Goal: Task Accomplishment & Management: Complete application form

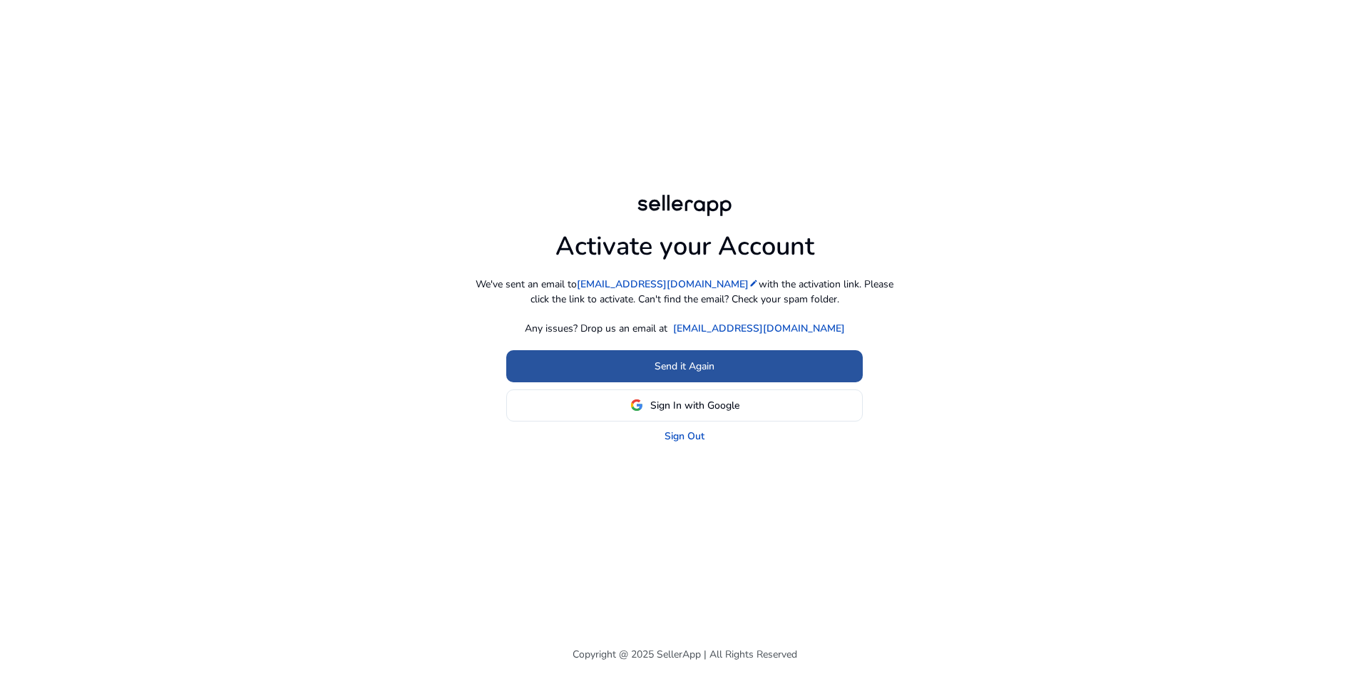
click at [668, 364] on span "Send it Again" at bounding box center [685, 366] width 60 height 15
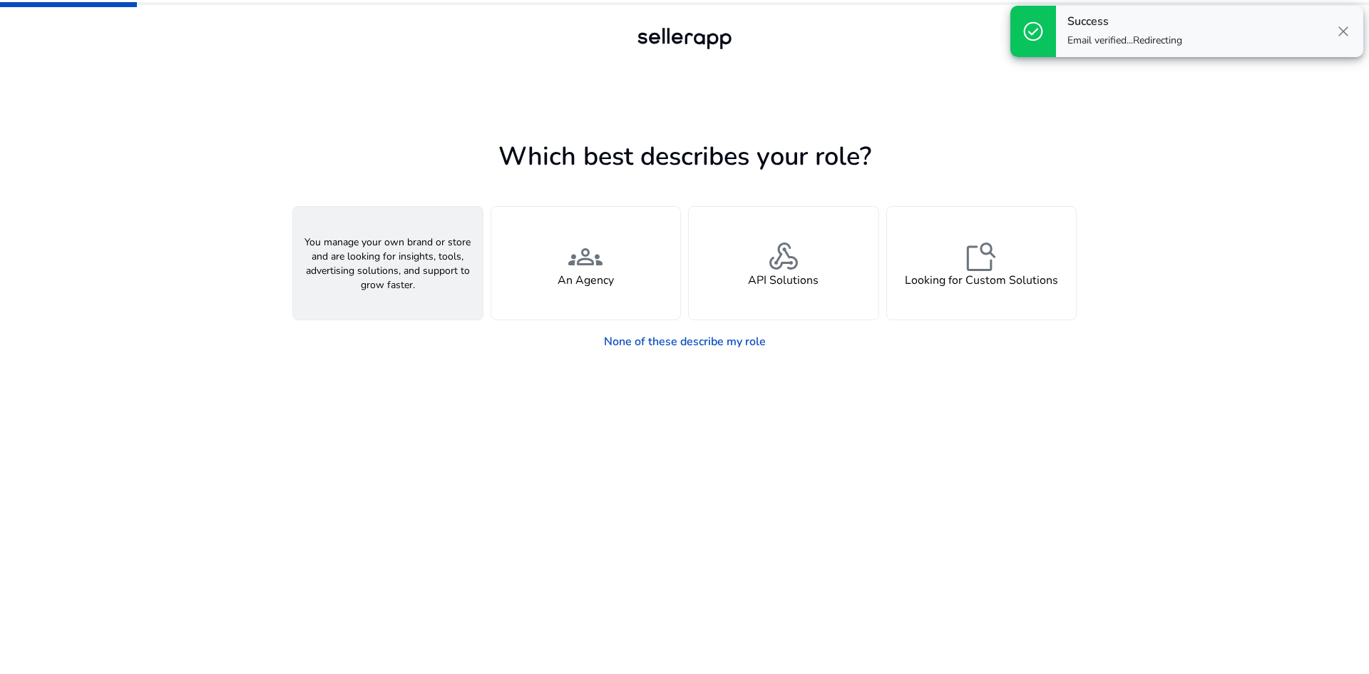
click at [386, 252] on span "person" at bounding box center [388, 257] width 34 height 34
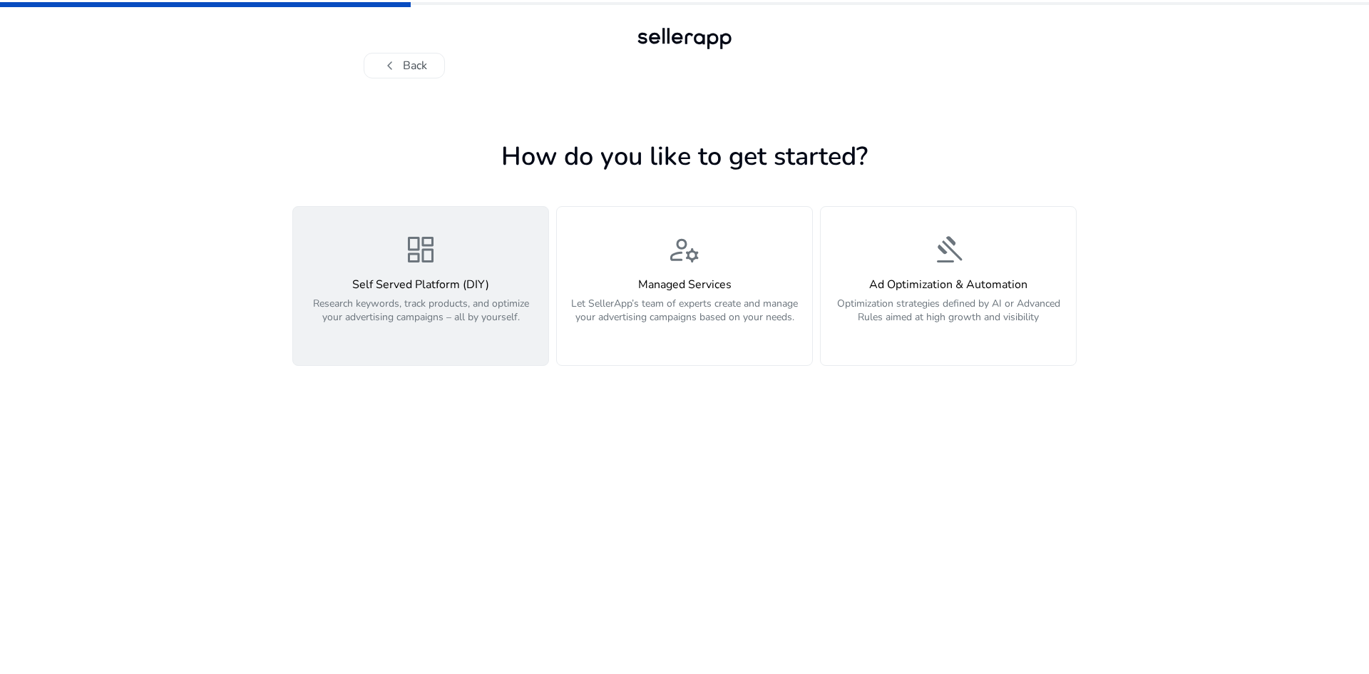
click at [410, 267] on span "dashboard" at bounding box center [421, 249] width 34 height 34
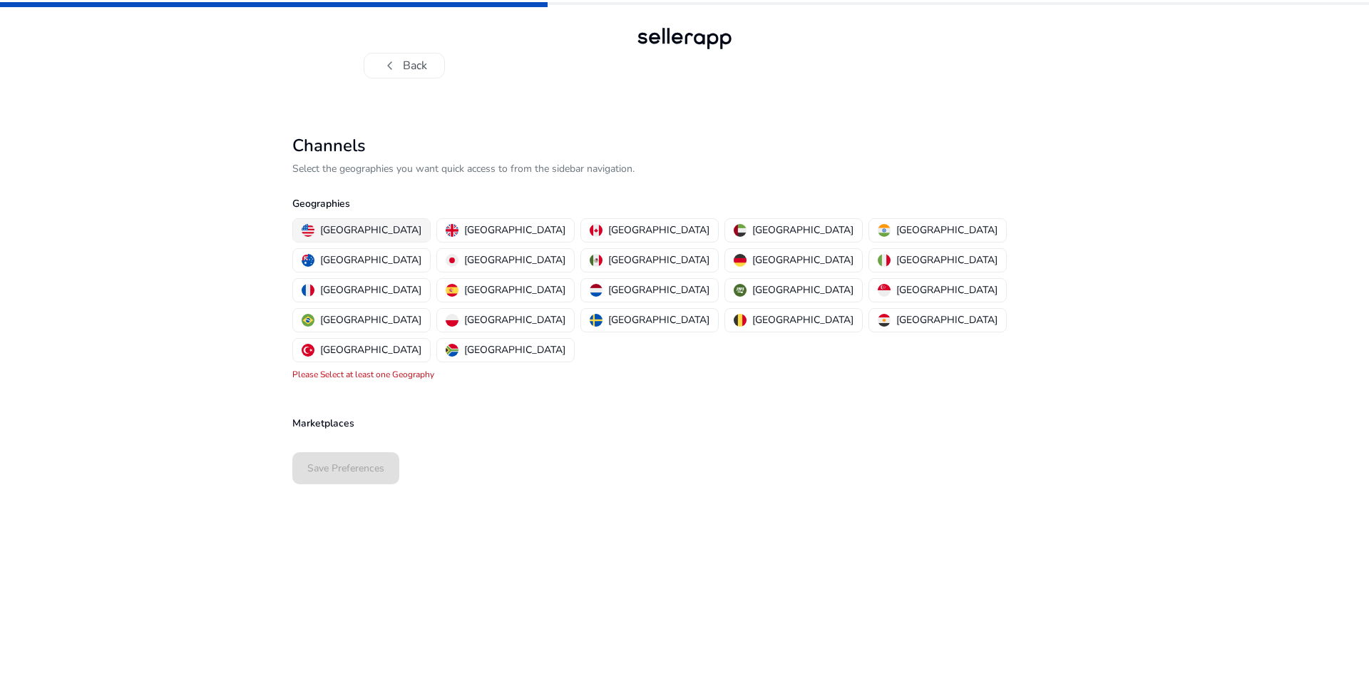
click at [350, 227] on p "United States" at bounding box center [370, 230] width 101 height 15
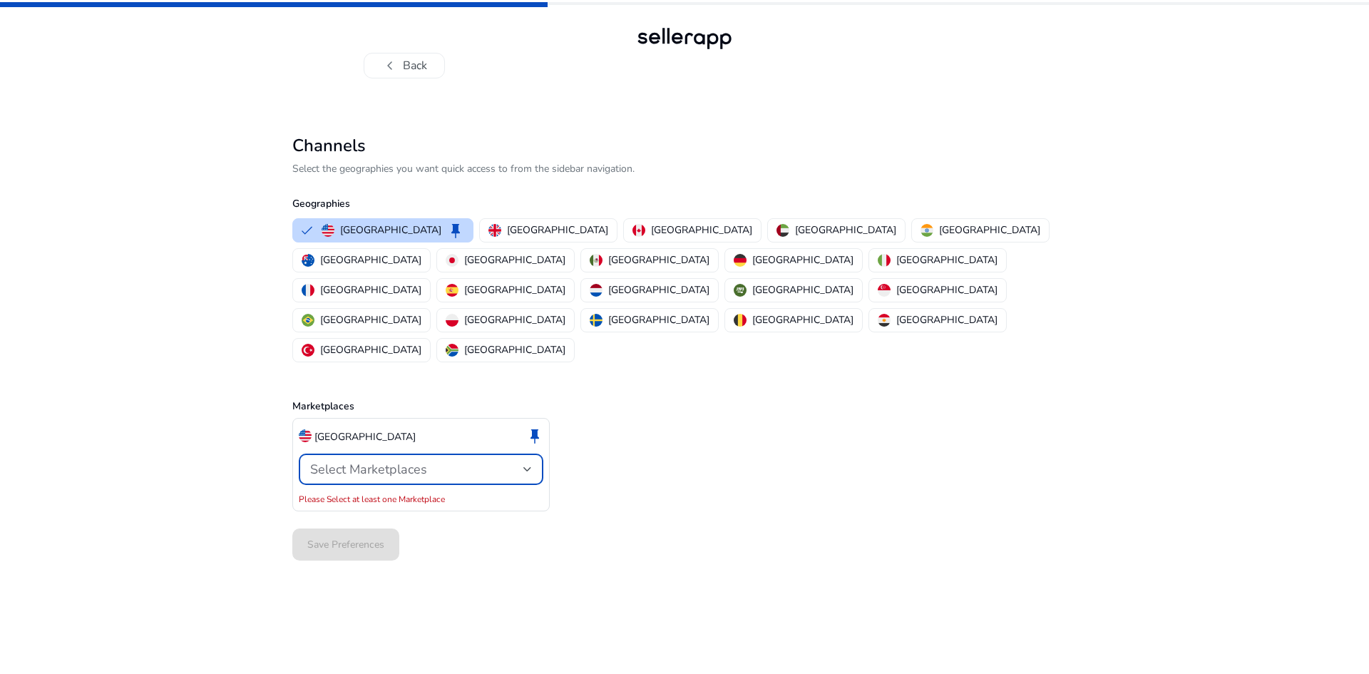
click at [517, 461] on div "Select Marketplaces" at bounding box center [416, 469] width 213 height 16
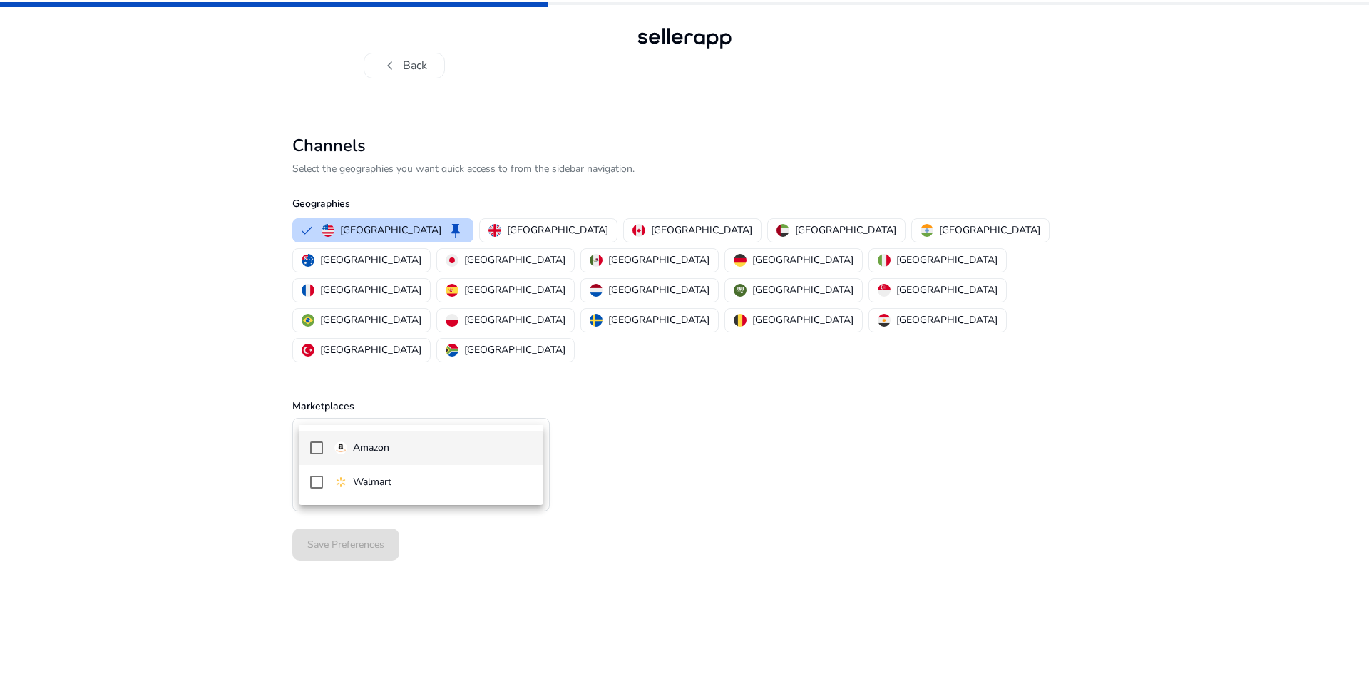
click at [319, 455] on mat-option "Amazon" at bounding box center [421, 448] width 245 height 34
click at [474, 233] on div at bounding box center [684, 337] width 1369 height 674
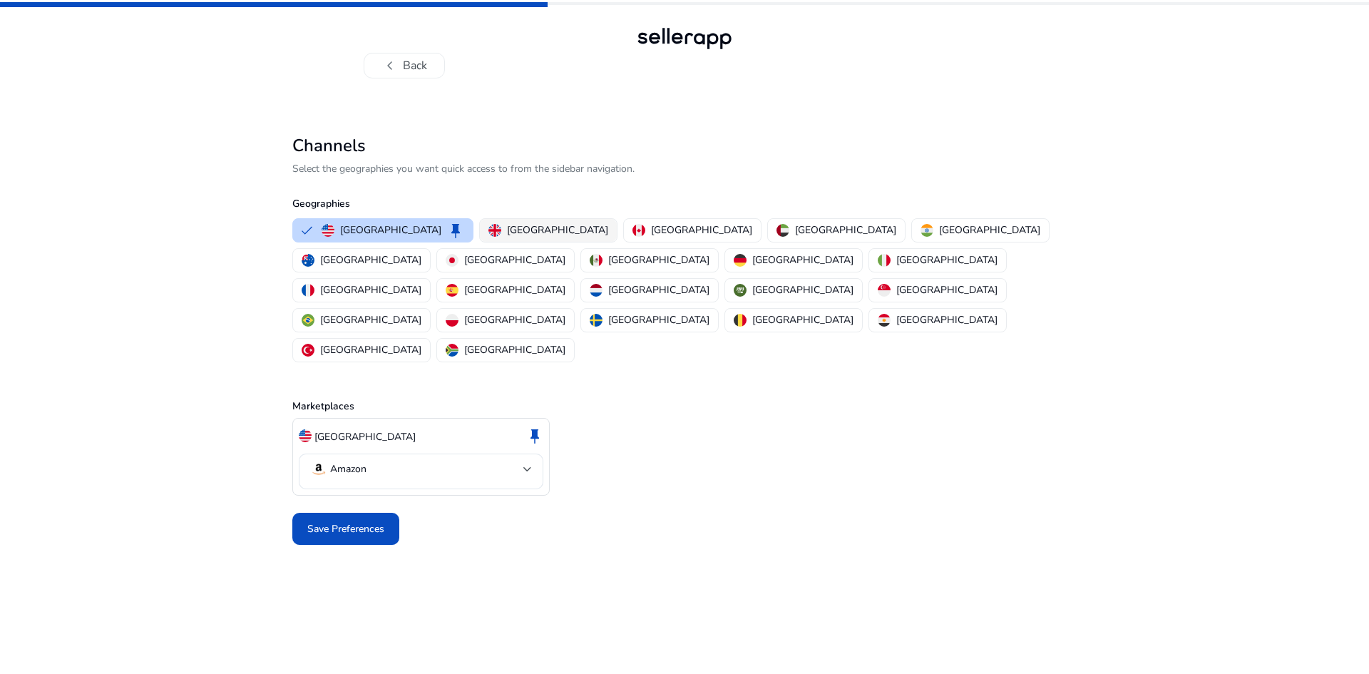
click at [507, 223] on p "United Kingdom" at bounding box center [557, 230] width 101 height 15
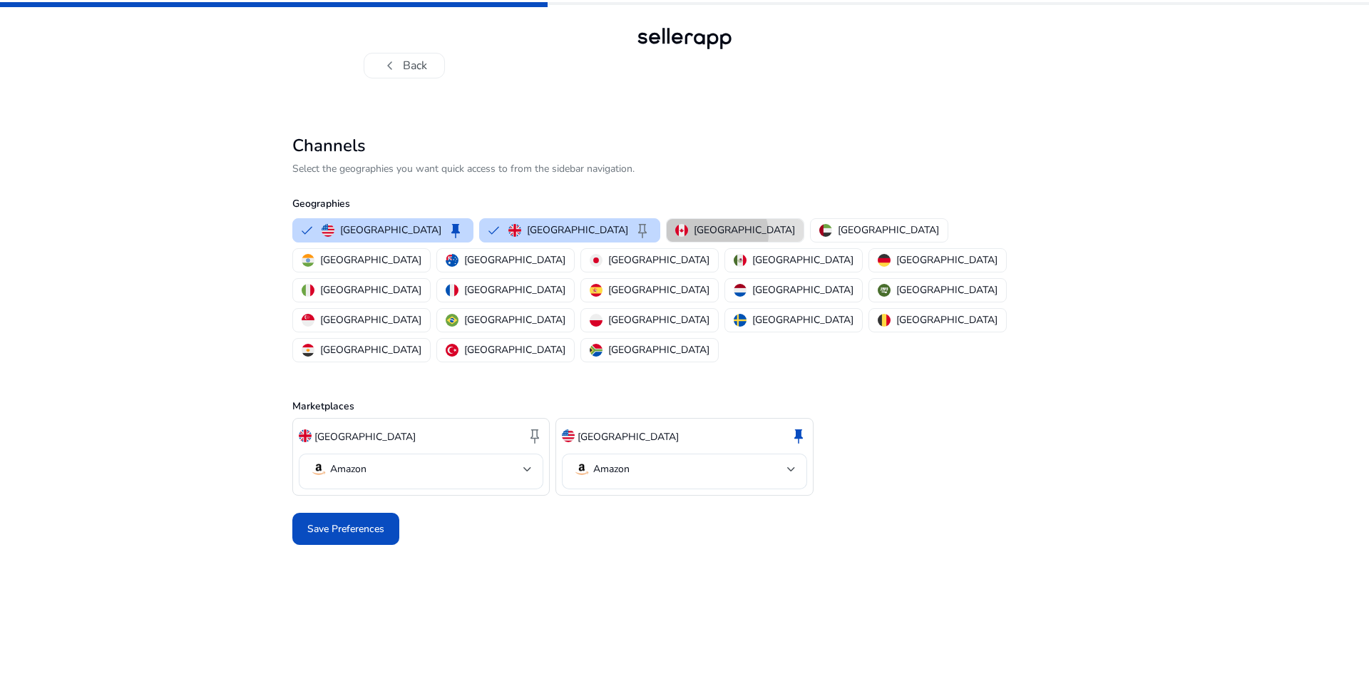
click at [694, 234] on p "Canada" at bounding box center [744, 230] width 101 height 15
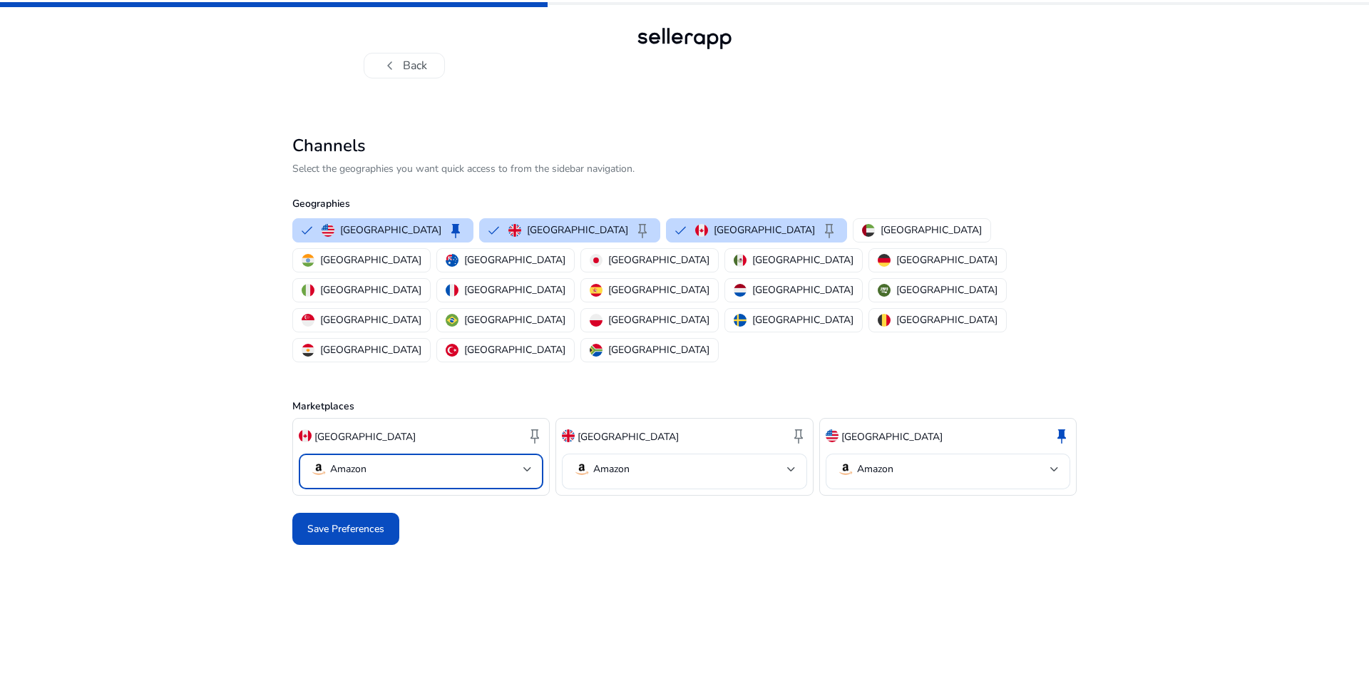
click at [505, 461] on mat-select-trigger "Amazon" at bounding box center [416, 469] width 213 height 17
click at [495, 411] on div at bounding box center [684, 337] width 1369 height 674
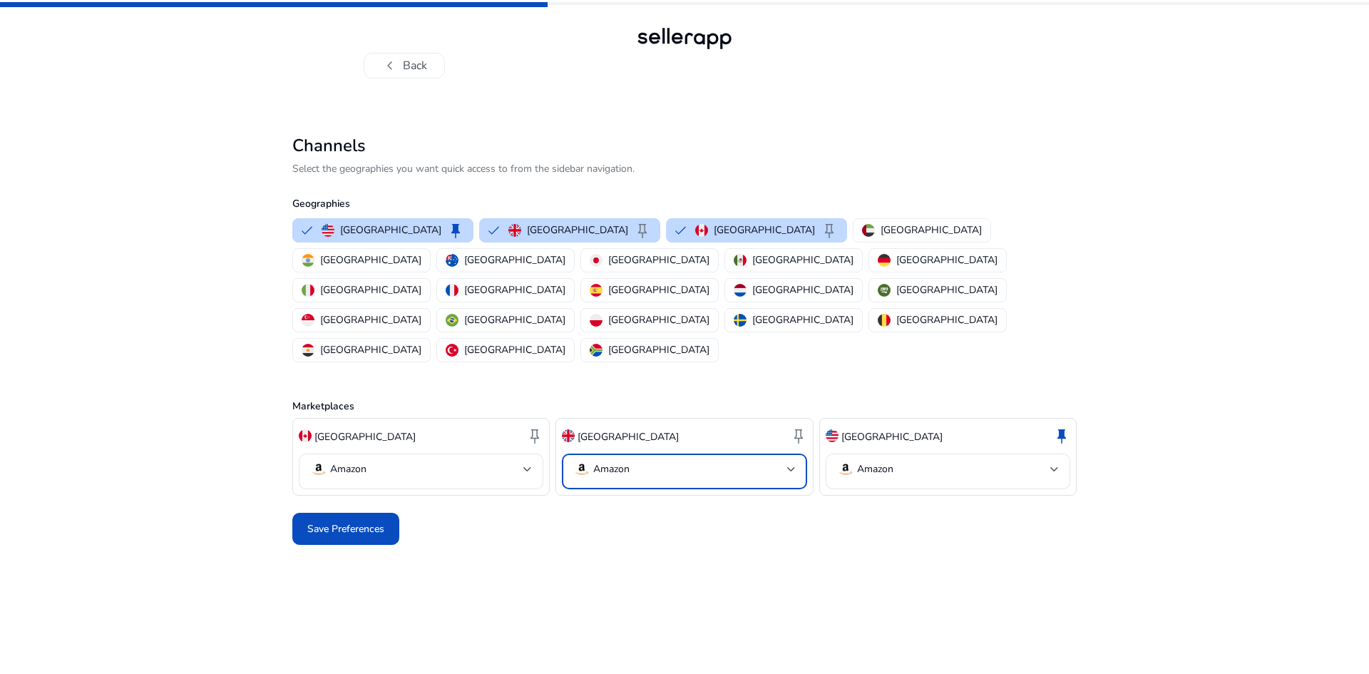
click at [694, 461] on mat-select-trigger "Amazon" at bounding box center [679, 469] width 213 height 17
click at [694, 406] on div at bounding box center [684, 337] width 1369 height 674
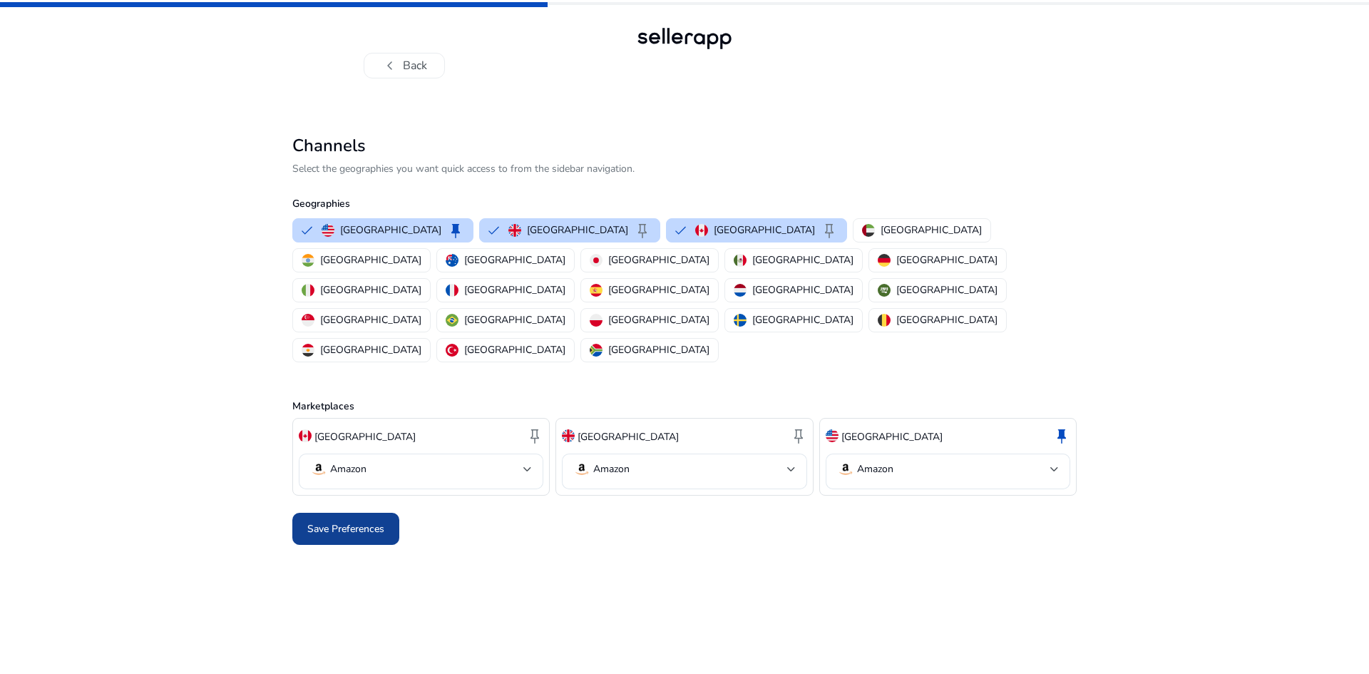
click at [323, 521] on span "Save Preferences" at bounding box center [345, 528] width 77 height 15
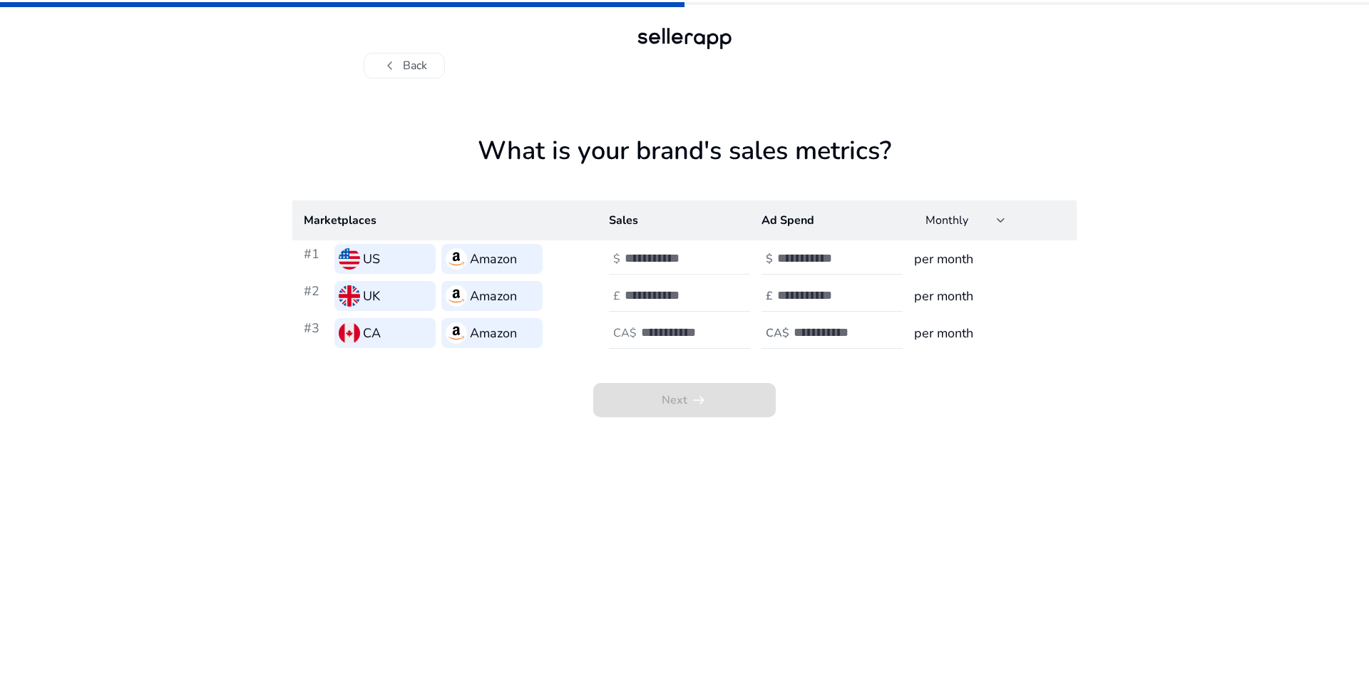
click at [673, 257] on input "number" at bounding box center [673, 258] width 96 height 16
type input "*"
click at [673, 300] on input "number" at bounding box center [673, 295] width 96 height 16
type input "*"
click at [663, 334] on input "number" at bounding box center [689, 332] width 96 height 16
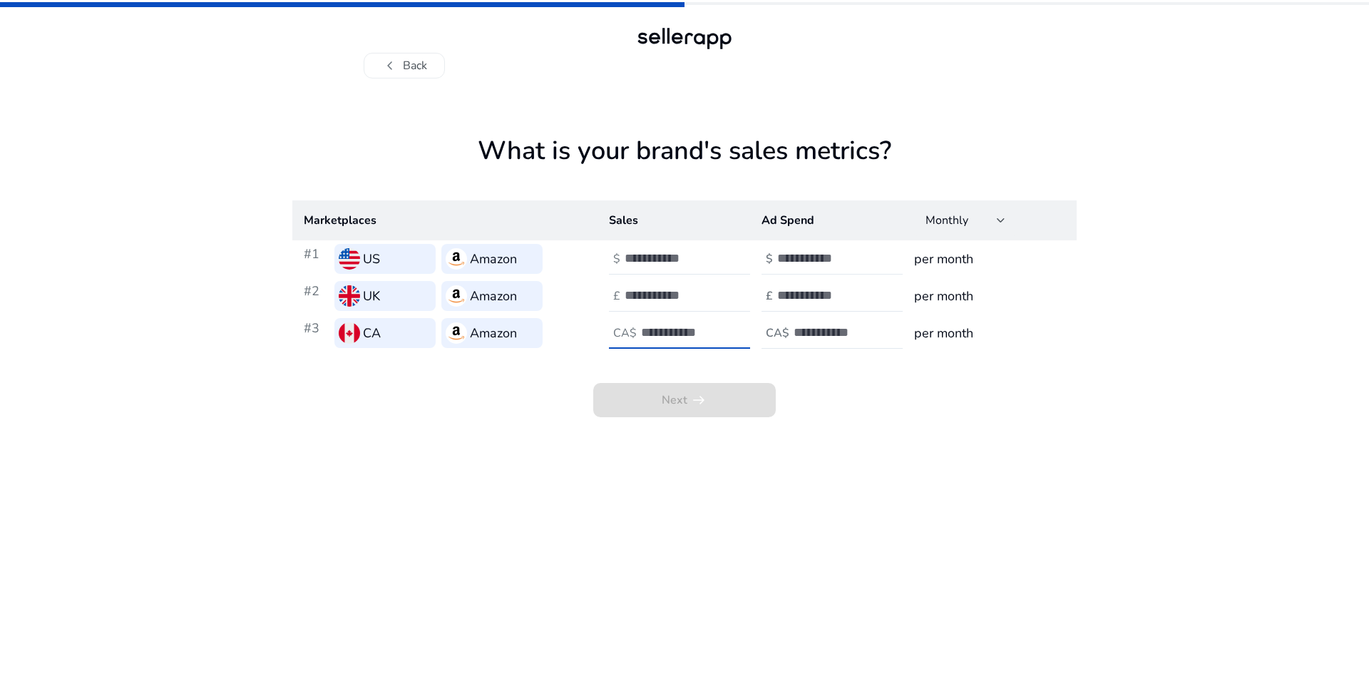
type input "*"
click at [832, 260] on input "number" at bounding box center [825, 258] width 96 height 16
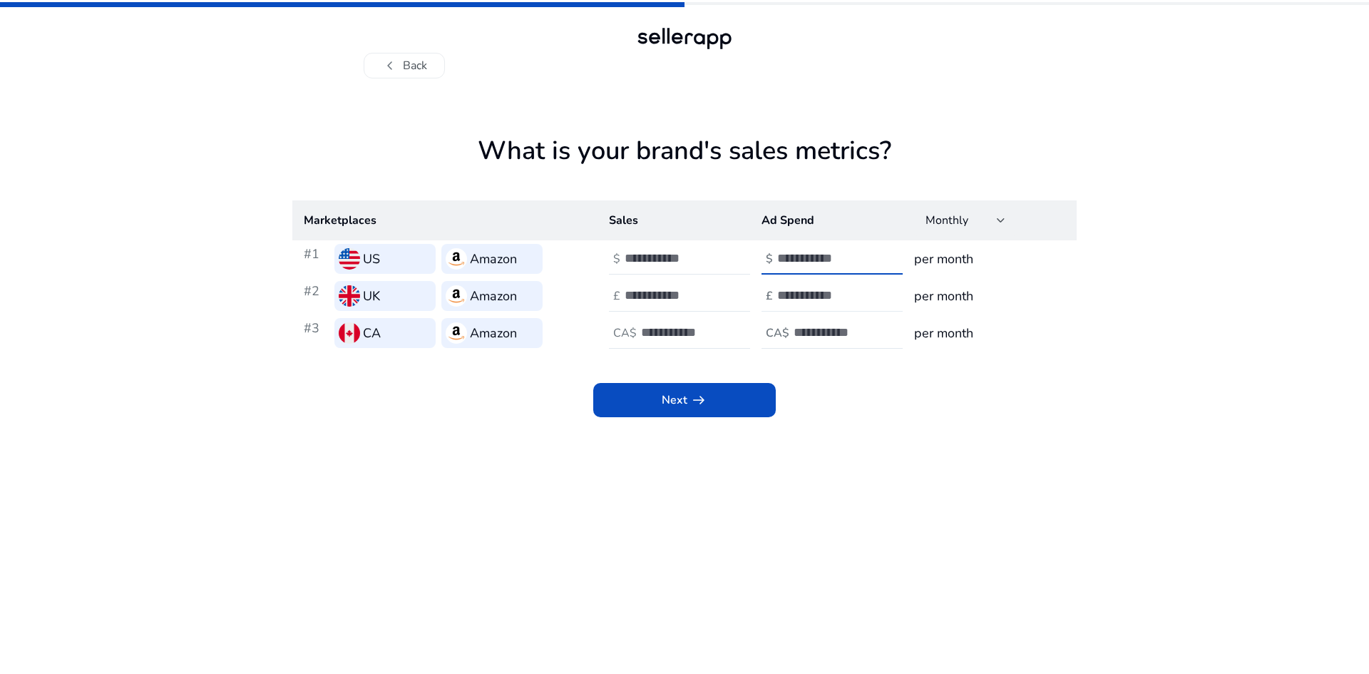
type input "*"
click at [817, 287] on input "number" at bounding box center [825, 295] width 96 height 16
type input "*"
click at [809, 340] on input "number" at bounding box center [842, 332] width 96 height 16
type input "*"
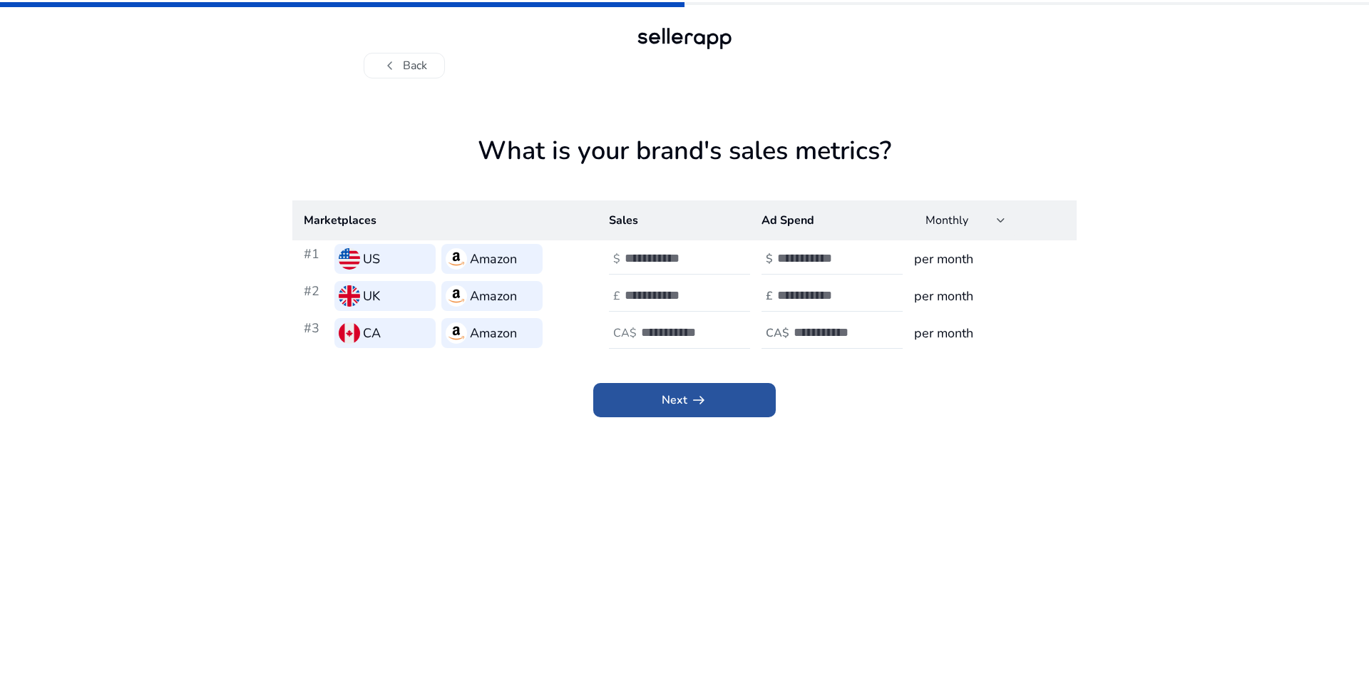
click at [719, 394] on span at bounding box center [684, 400] width 183 height 34
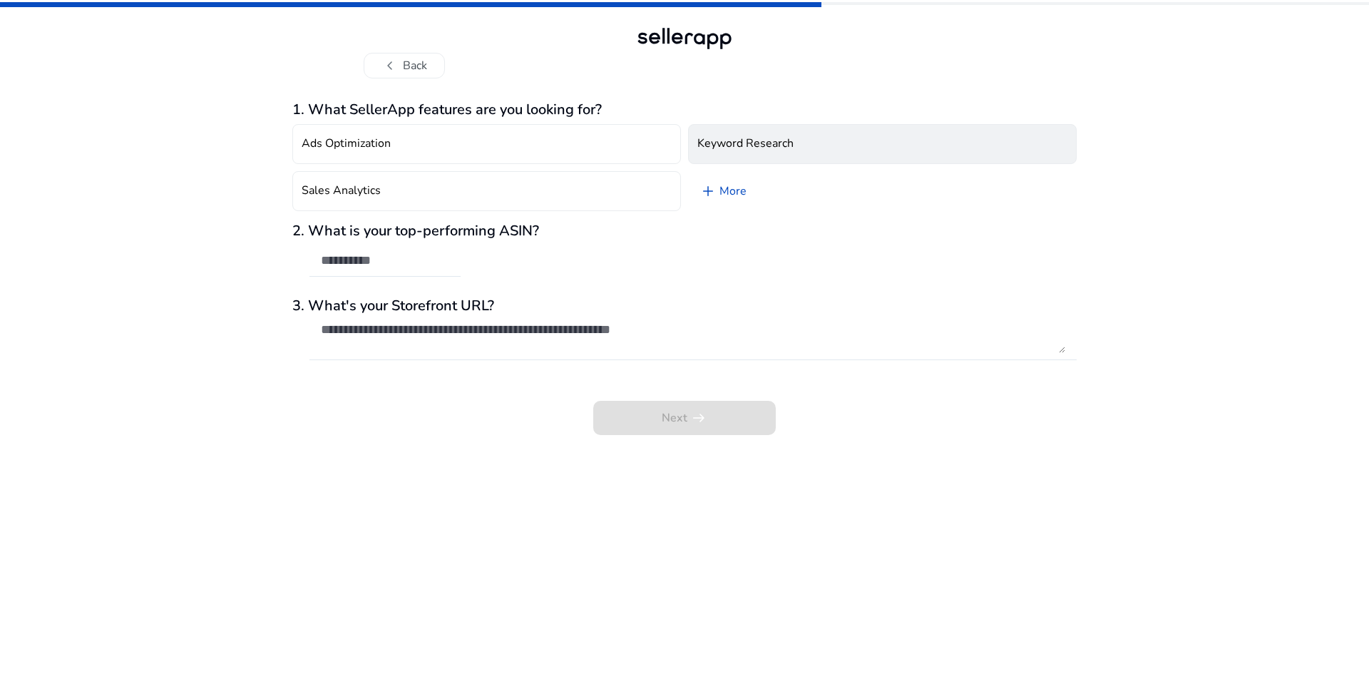
click at [715, 144] on h4 "Keyword Research" at bounding box center [745, 144] width 96 height 14
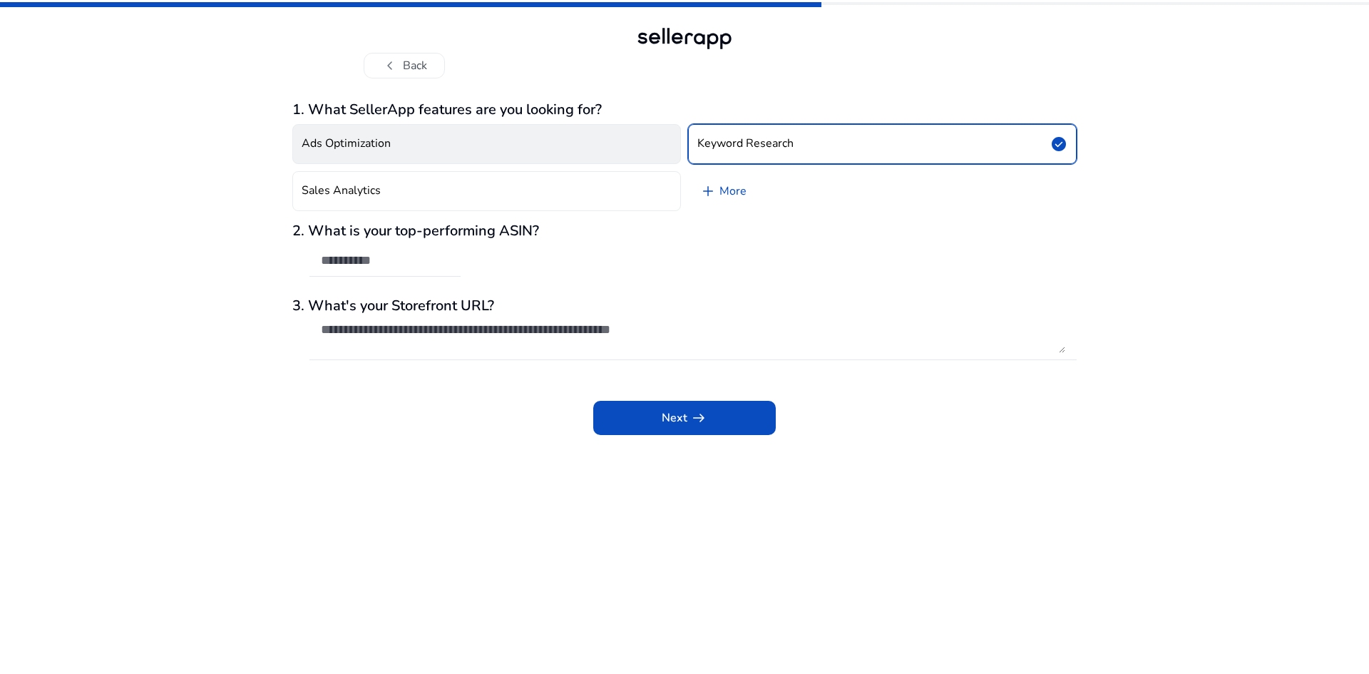
click at [518, 141] on button "Ads Optimization" at bounding box center [486, 144] width 389 height 40
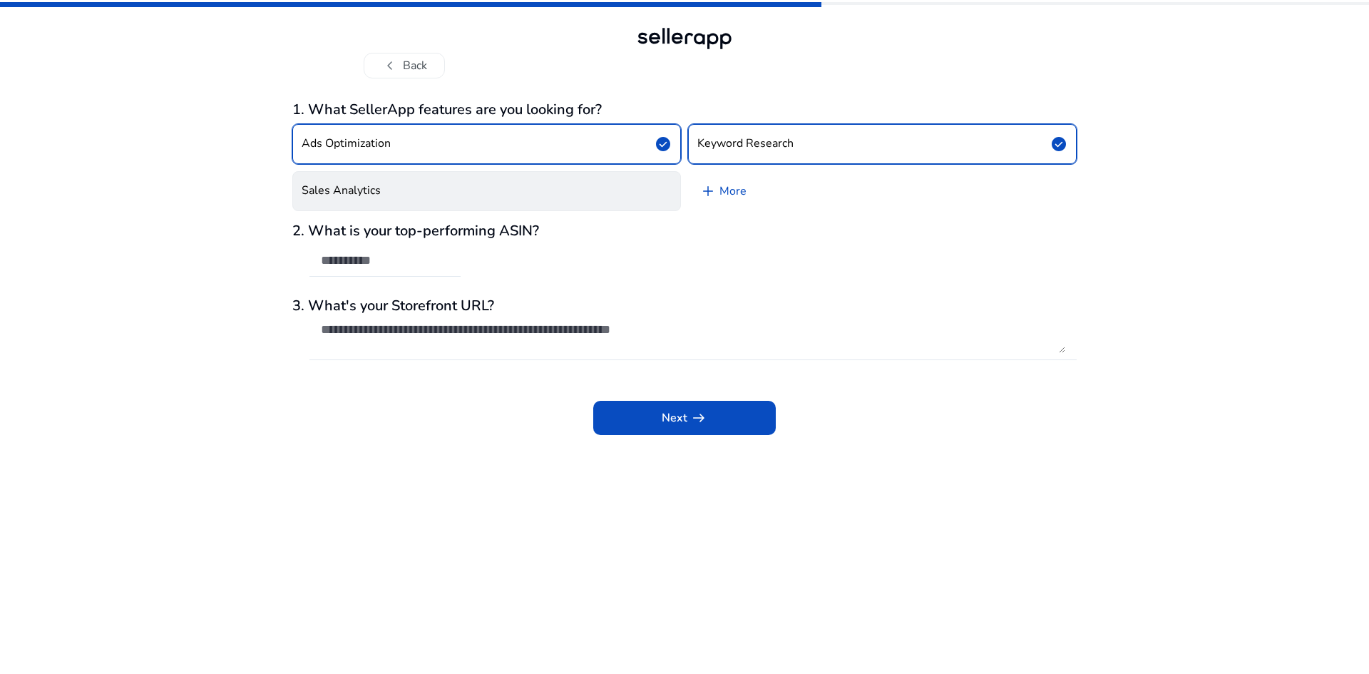
click at [536, 190] on button "Sales Analytics" at bounding box center [486, 191] width 389 height 40
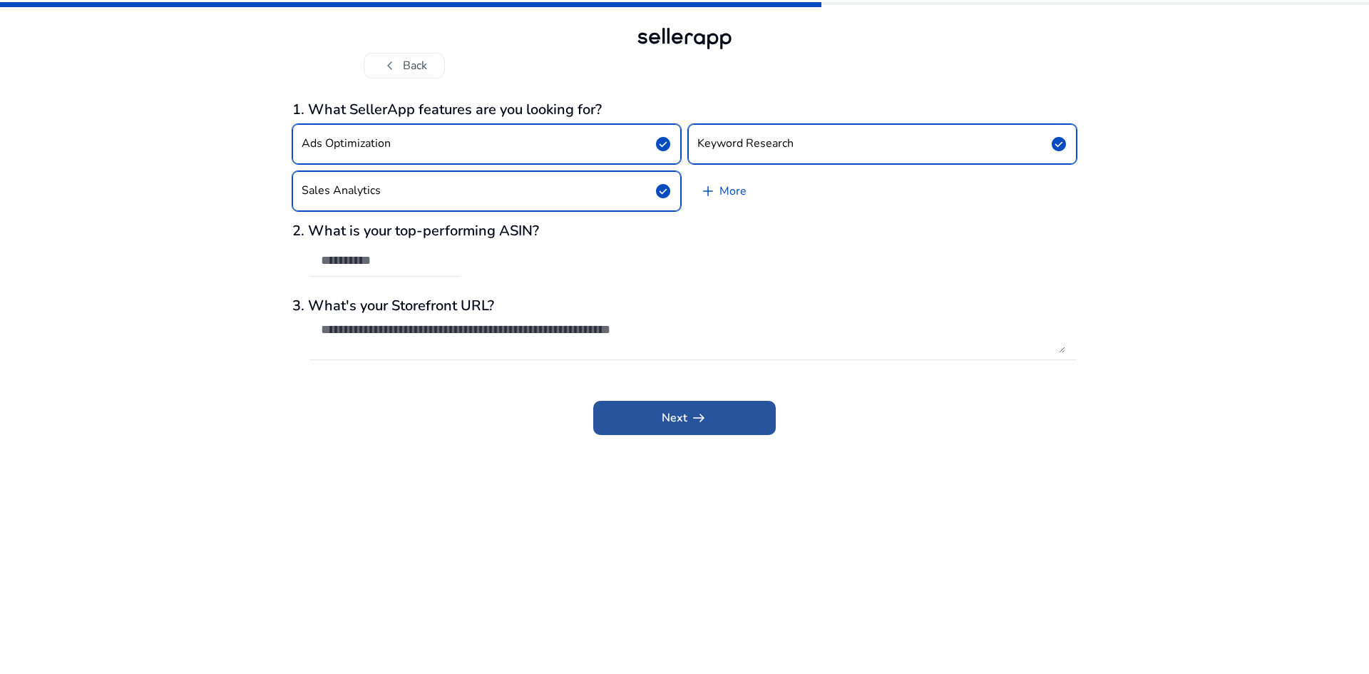
click at [655, 417] on span at bounding box center [684, 418] width 183 height 34
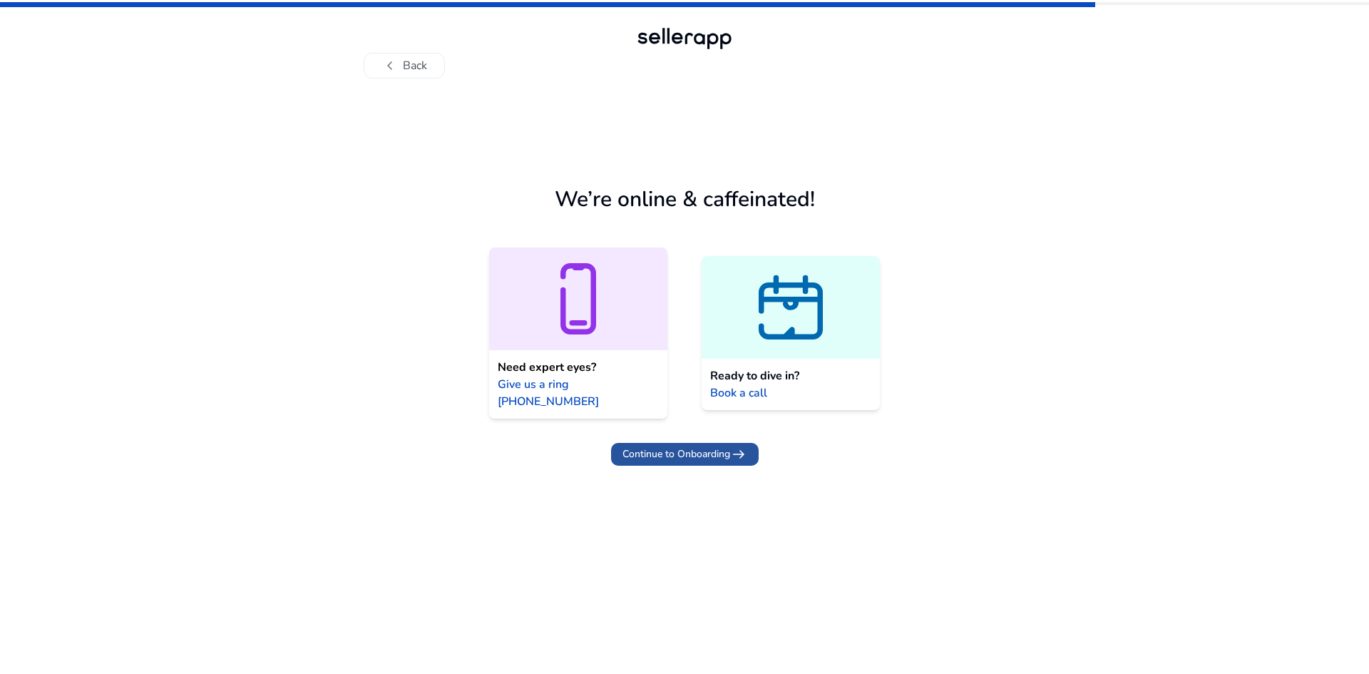
click at [702, 446] on span "Continue to Onboarding" at bounding box center [677, 453] width 108 height 15
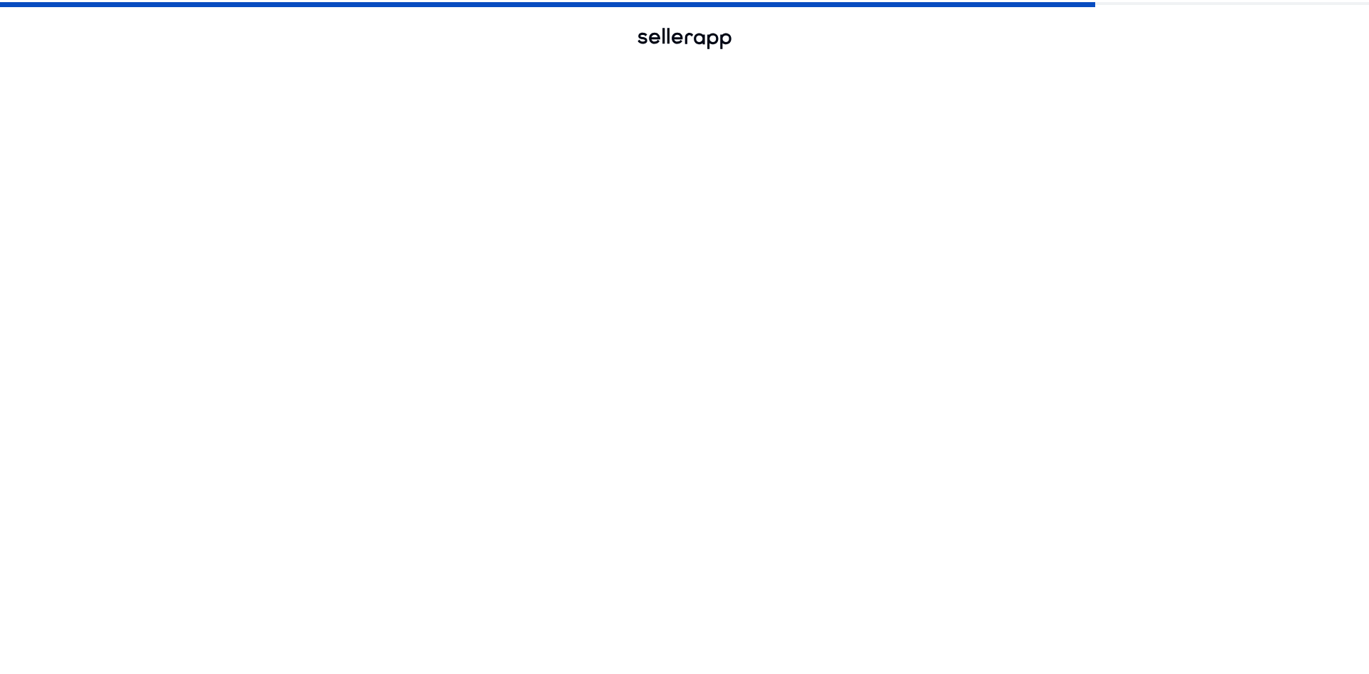
click at [702, 446] on span "Continue to Onboarding" at bounding box center [677, 453] width 108 height 15
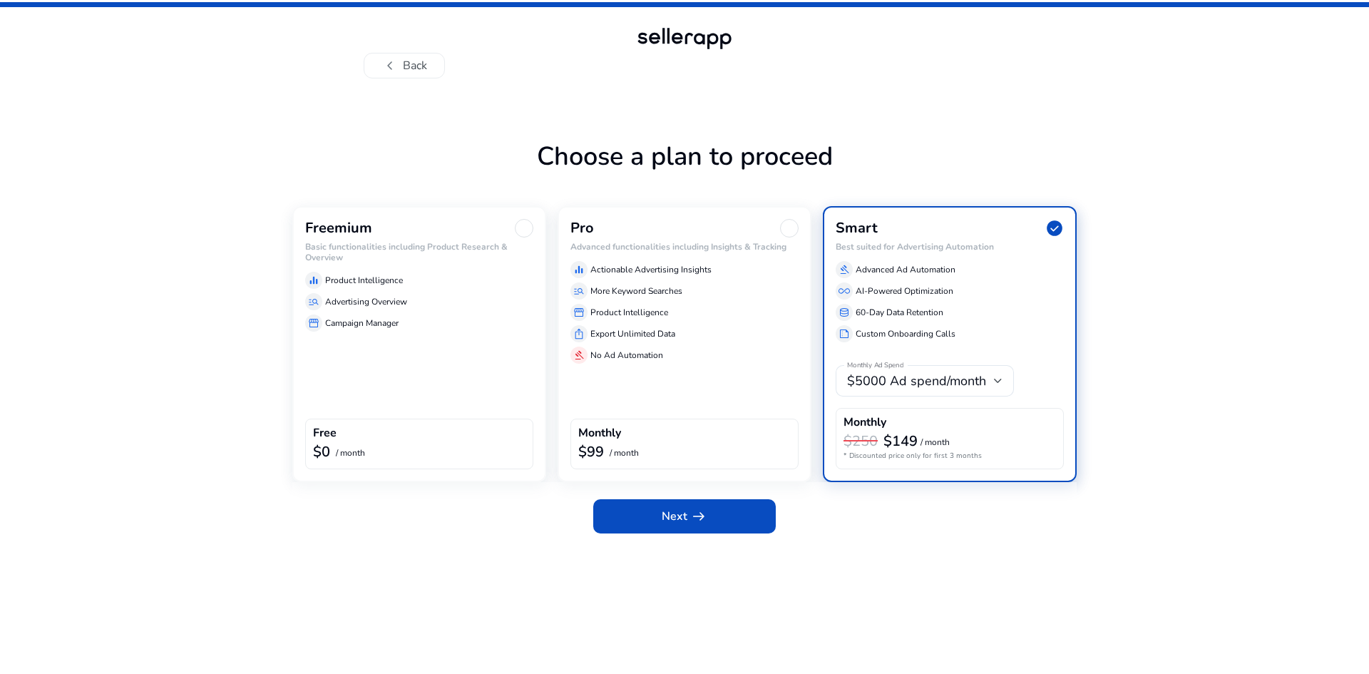
click at [384, 312] on div "equalizer Product Intelligence manage_search Advertising Overview storefront Ca…" at bounding box center [419, 299] width 228 height 66
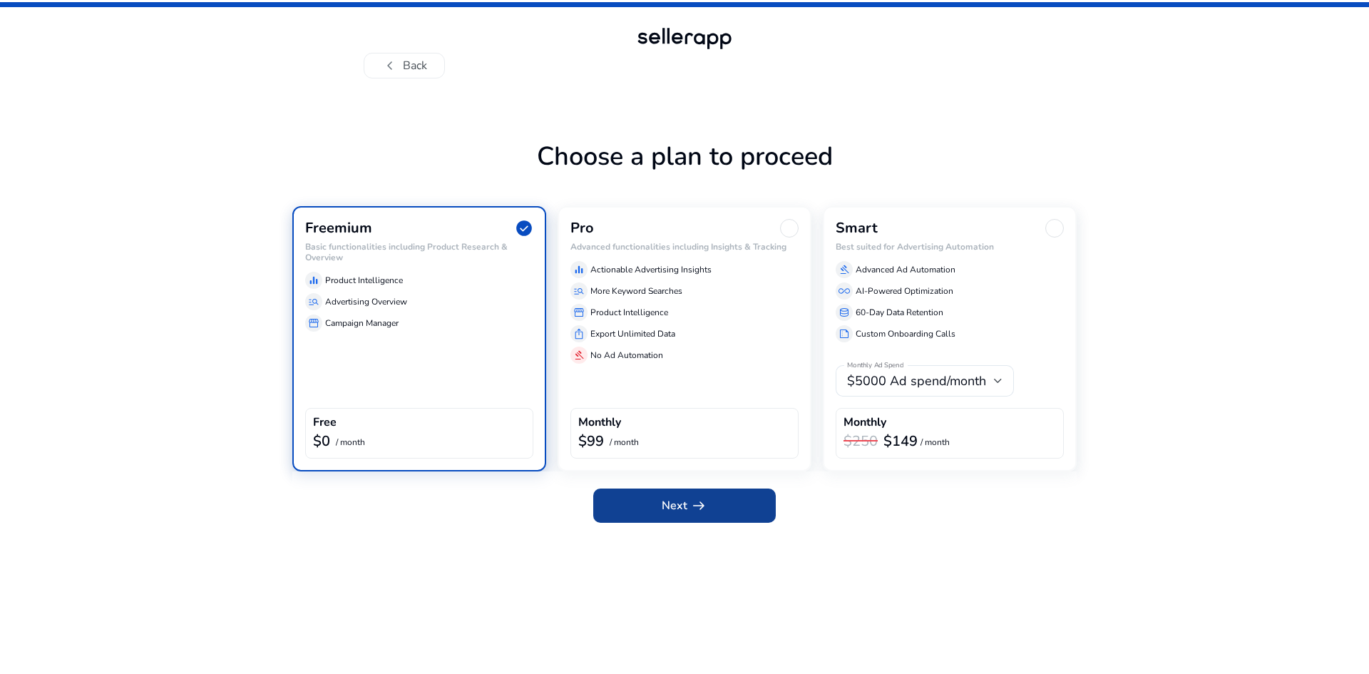
click at [657, 496] on span at bounding box center [684, 506] width 183 height 34
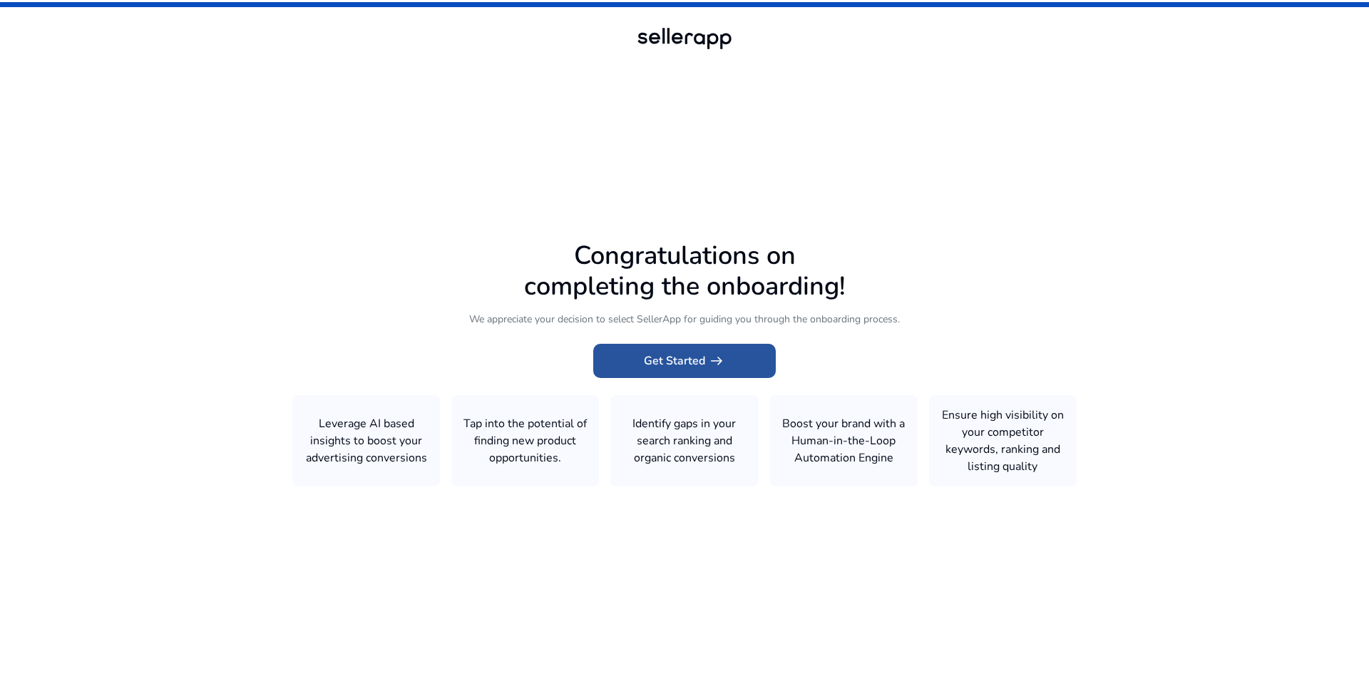
click at [683, 353] on span "Get Started arrow_right_alt" at bounding box center [684, 360] width 81 height 17
